Goal: Task Accomplishment & Management: Manage account settings

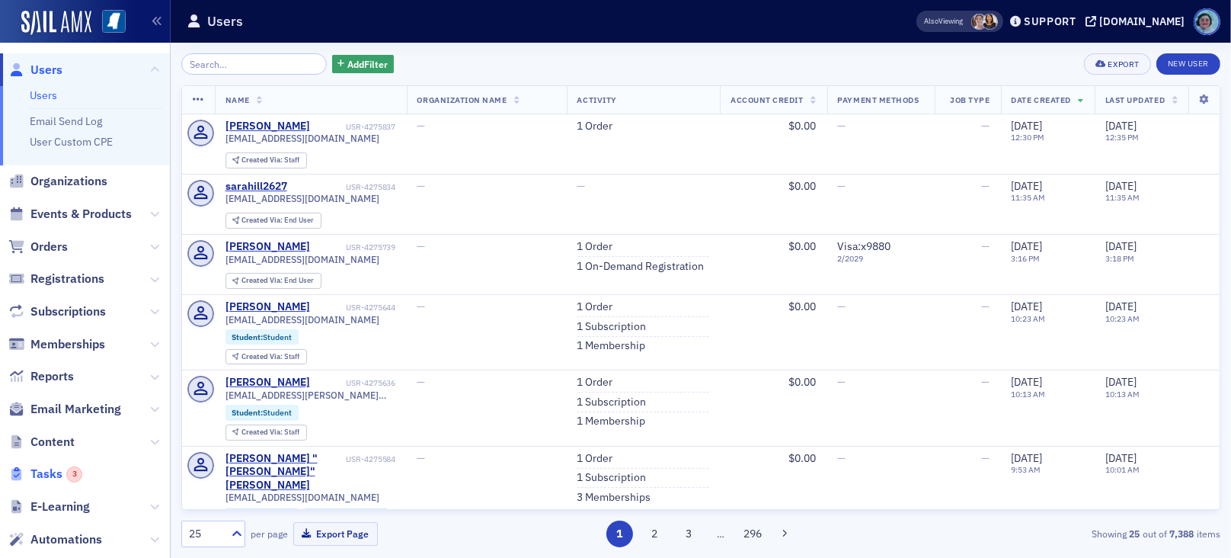
click at [62, 469] on span "Tasks 3" at bounding box center [56, 473] width 52 height 17
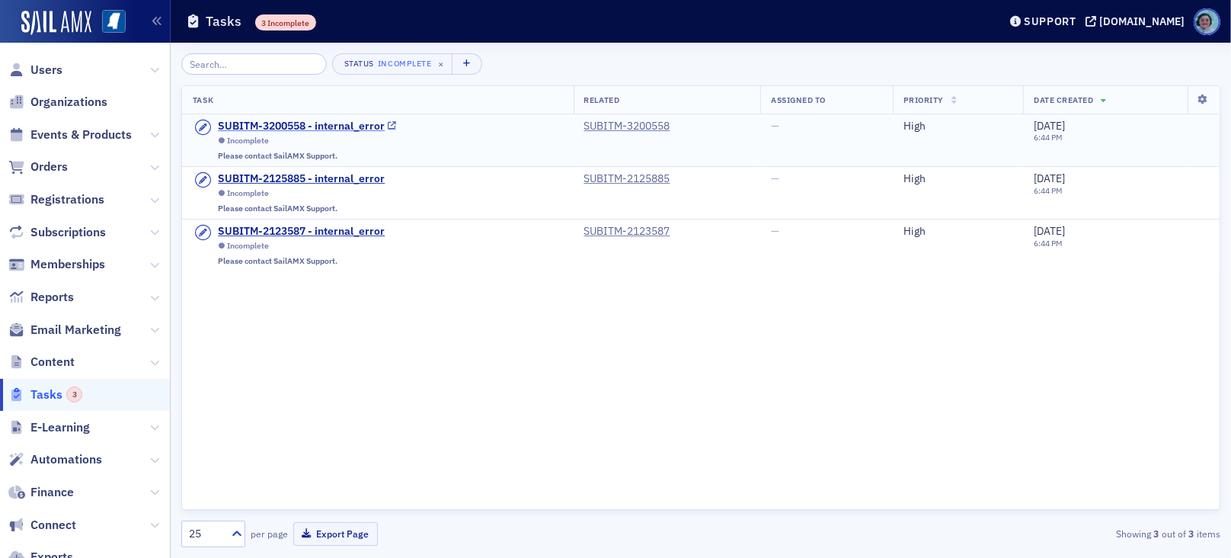
click at [356, 123] on div "SUBITM-3200558 - internal_error" at bounding box center [301, 127] width 167 height 14
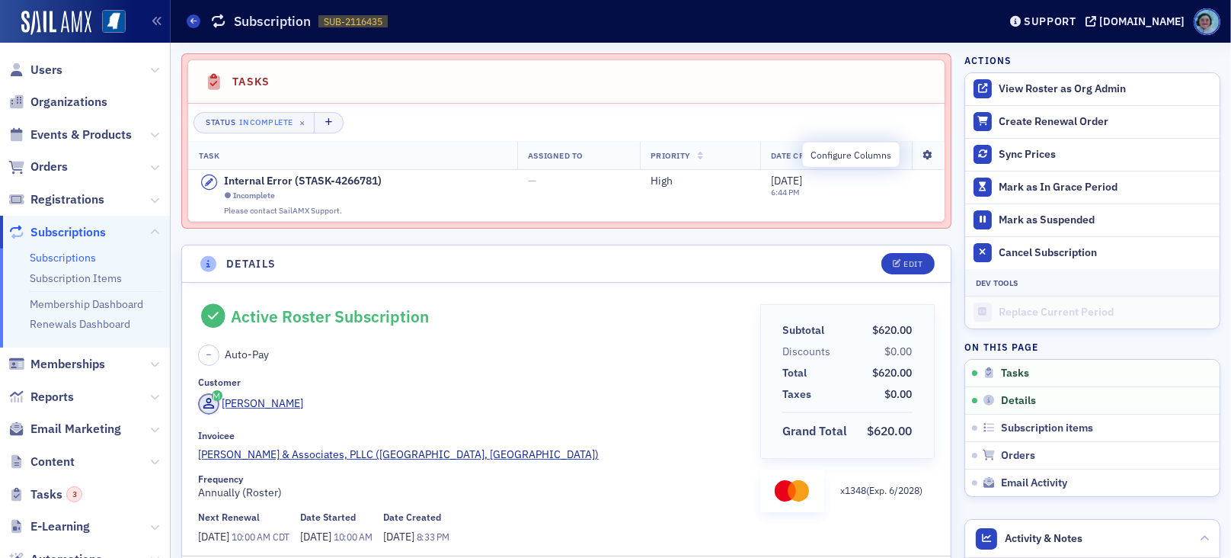
click at [914, 151] on icon at bounding box center [927, 155] width 31 height 9
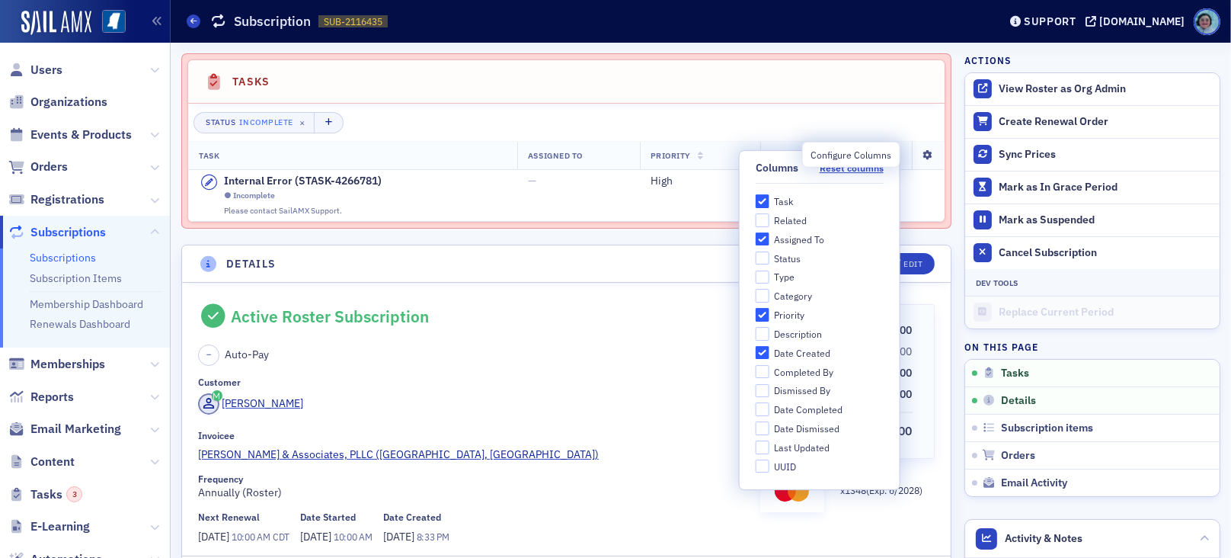
click at [914, 151] on icon at bounding box center [927, 155] width 31 height 9
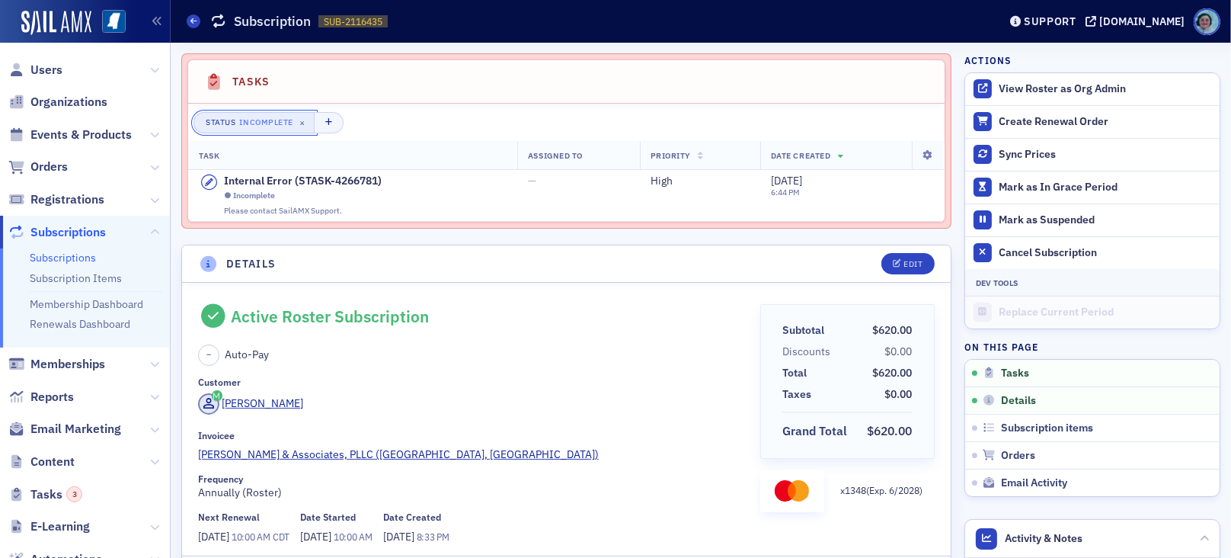
click at [277, 119] on div "Incomplete" at bounding box center [266, 121] width 53 height 15
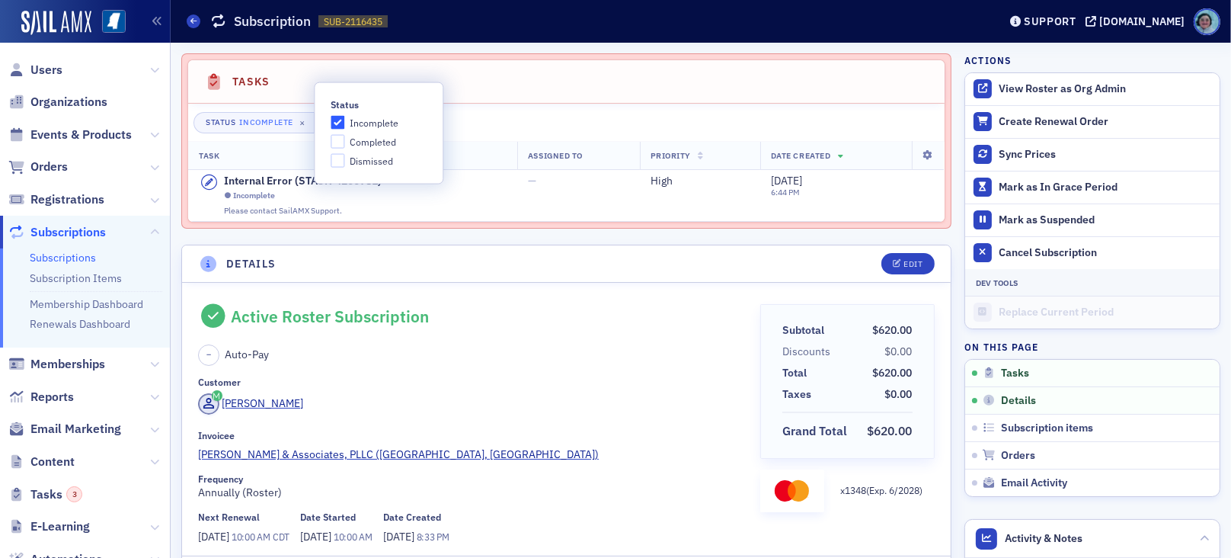
click at [465, 113] on div "Status Incomplete ×" at bounding box center [566, 122] width 746 height 21
